Goal: Information Seeking & Learning: Learn about a topic

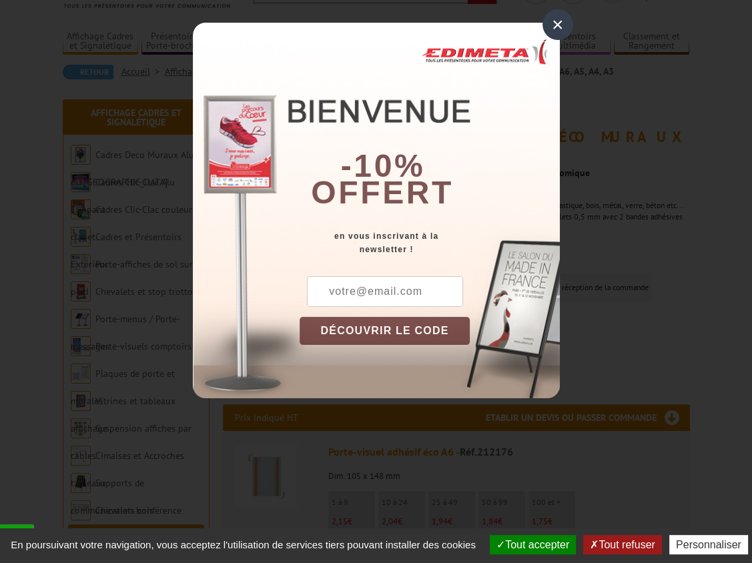
scroll to position [110, 0]
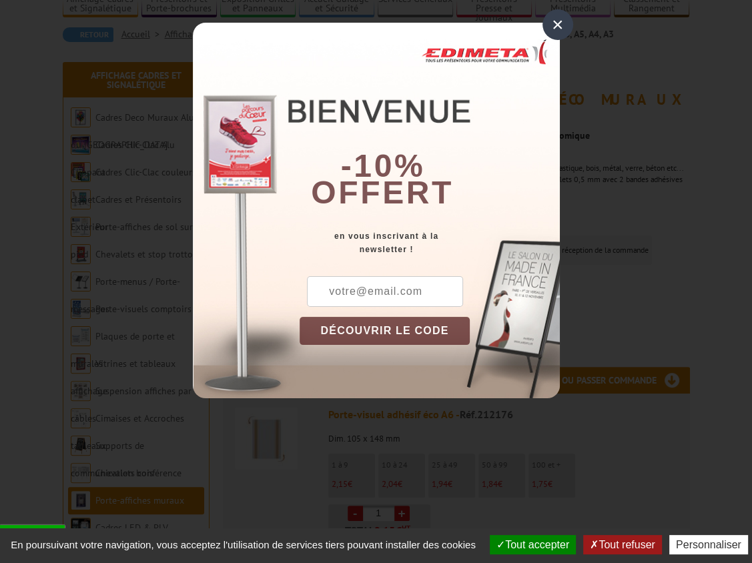
click at [551, 21] on div "×" at bounding box center [557, 24] width 31 height 31
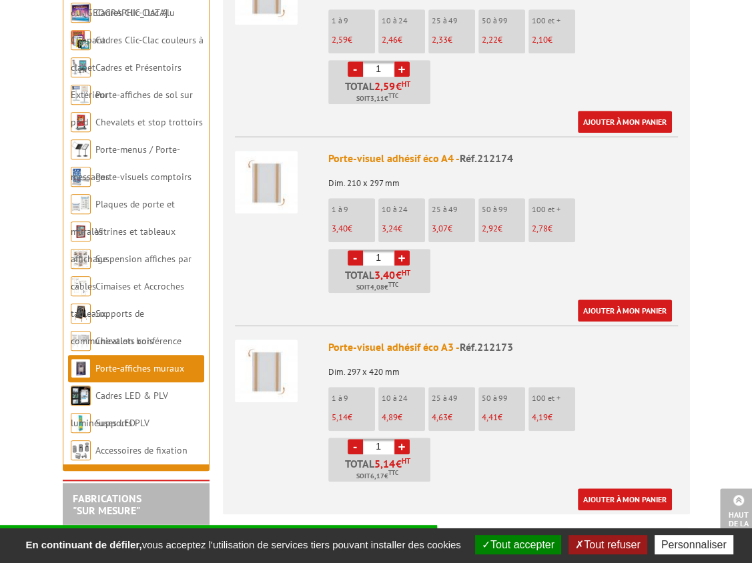
scroll to position [744, 0]
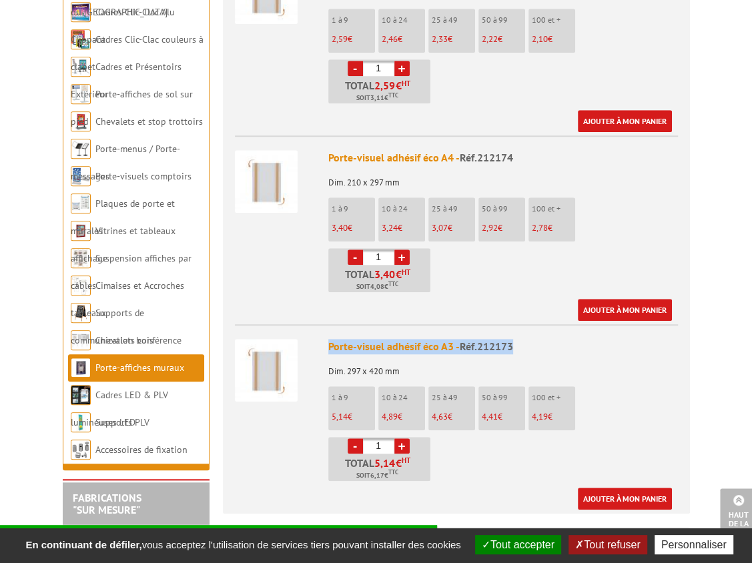
drag, startPoint x: 329, startPoint y: 328, endPoint x: 512, endPoint y: 322, distance: 182.9
click at [512, 339] on div "Porte-visuel adhésif éco A3 - Réf.212173" at bounding box center [503, 346] width 350 height 15
click at [408, 358] on p "Dim. 297 x 420 mm" at bounding box center [503, 367] width 350 height 19
drag, startPoint x: 400, startPoint y: 352, endPoint x: 327, endPoint y: 327, distance: 77.6
click at [327, 327] on li "Porte-visuel adhésif éco A3 - Réf.212173 Dim. 297 x 420 mm 1 à 9 5,14 € 10 à 24…" at bounding box center [456, 416] width 443 height 185
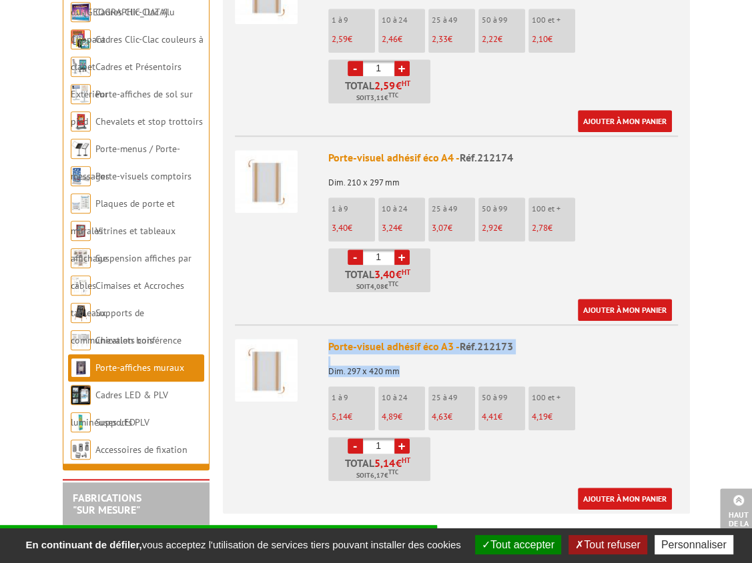
copy div "Porte-visuel adhésif éco A3 - Réf.212173 Dim. 297 x 420 mm"
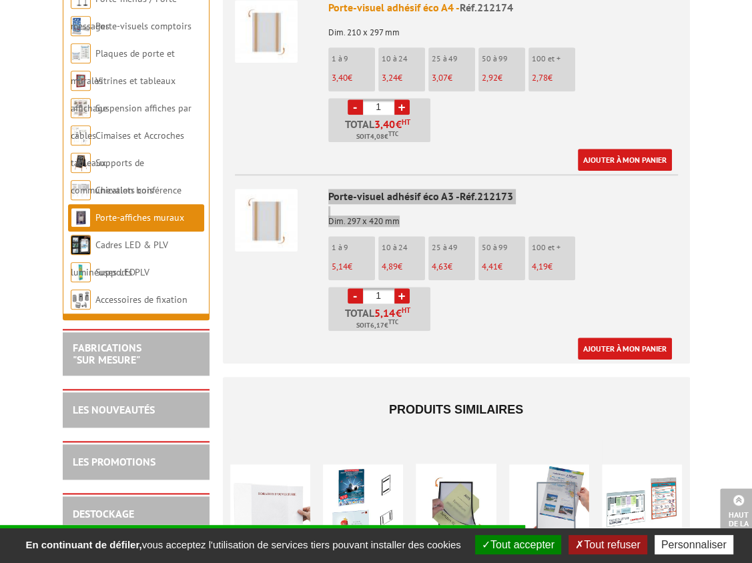
scroll to position [894, 0]
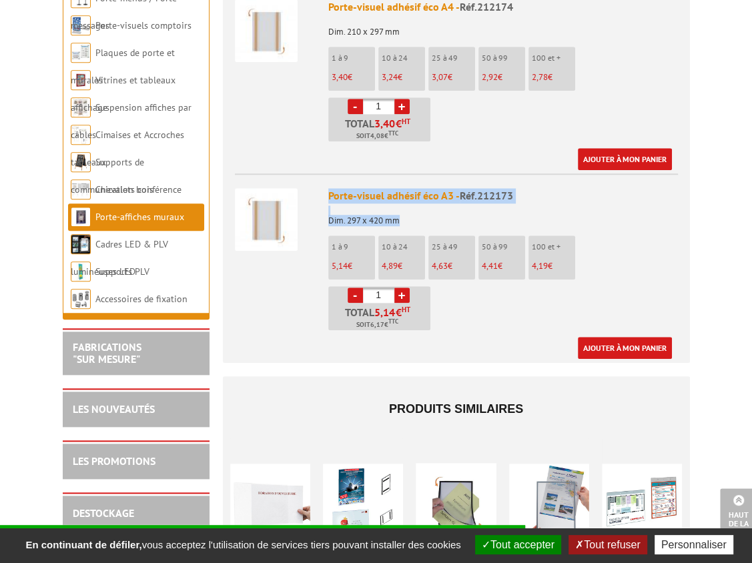
click at [529, 540] on button "Tout accepter" at bounding box center [518, 544] width 86 height 19
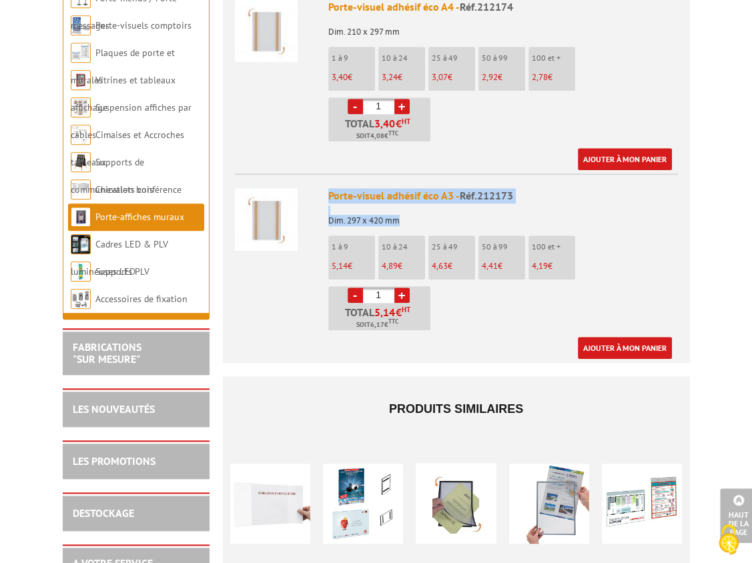
scroll to position [0, 0]
click at [350, 188] on div "Porte-visuel adhésif éco A3 - Réf.212173" at bounding box center [503, 195] width 350 height 15
drag, startPoint x: 327, startPoint y: 175, endPoint x: 515, endPoint y: 181, distance: 187.5
click at [515, 188] on div "Porte-visuel adhésif éco A3 - Réf.212173" at bounding box center [503, 195] width 350 height 15
copy div "Porte-visuel adhésif éco A3 - Réf.212173"
